Goal: Task Accomplishment & Management: Manage account settings

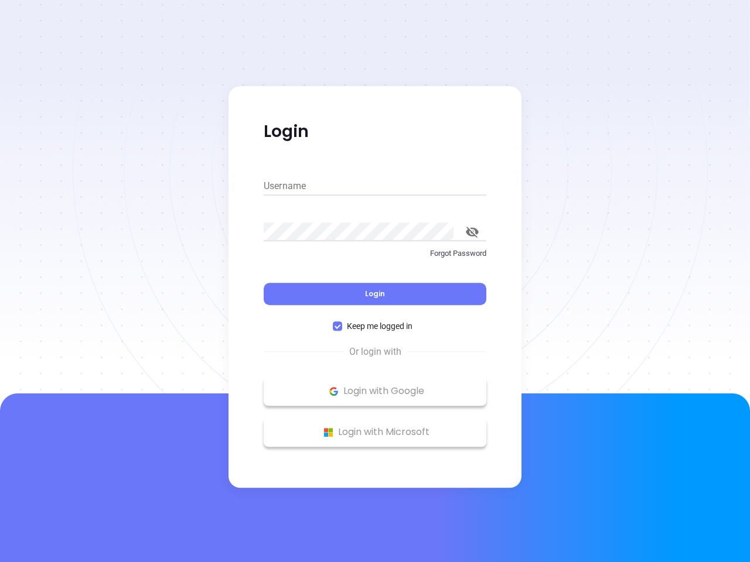
click at [375, 281] on div "Login" at bounding box center [375, 287] width 223 height 36
click at [375, 186] on input "Username" at bounding box center [375, 186] width 223 height 19
click at [472, 232] on icon "toggle password visibility" at bounding box center [472, 232] width 13 height 11
click at [375, 294] on span "Login" at bounding box center [375, 294] width 20 height 10
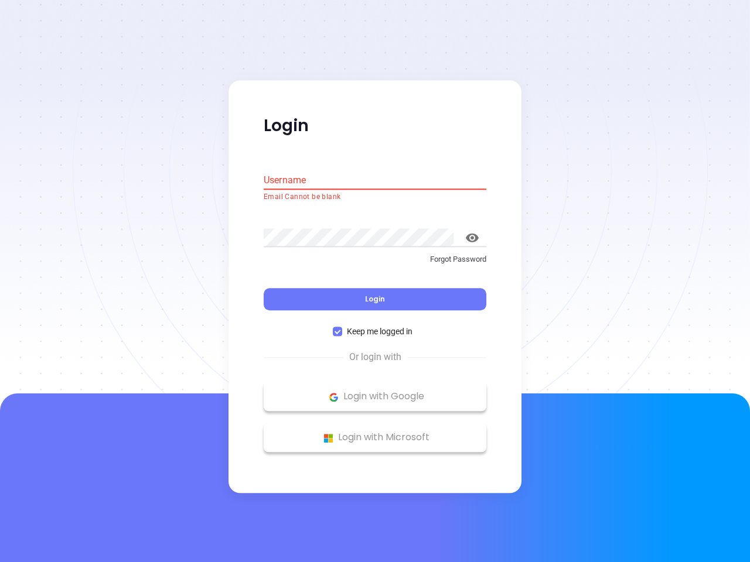
click at [375, 326] on span "Keep me logged in" at bounding box center [379, 332] width 75 height 13
click at [342, 327] on input "Keep me logged in" at bounding box center [337, 331] width 9 height 9
checkbox input "false"
click at [375, 391] on p "Login with Google" at bounding box center [374, 397] width 211 height 18
click at [375, 432] on p "Login with Microsoft" at bounding box center [374, 438] width 211 height 18
